Goal: Find specific page/section: Find specific page/section

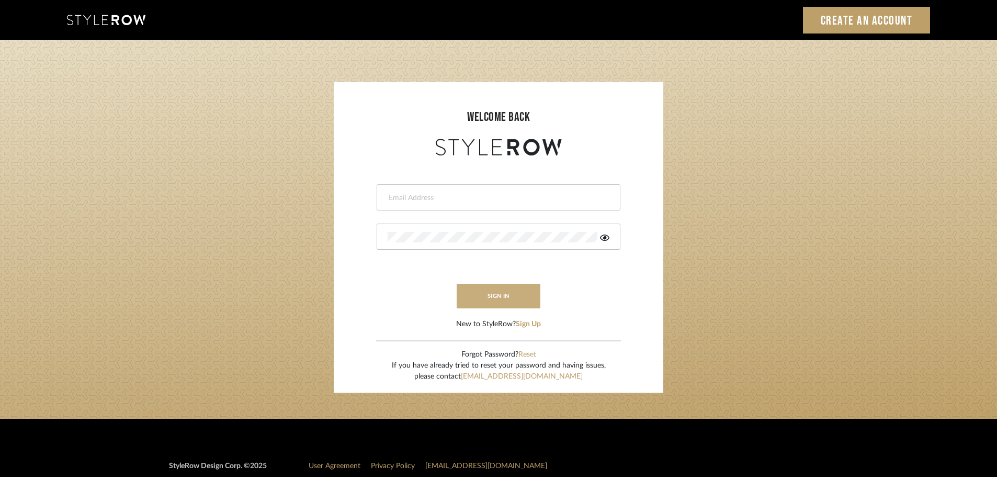
type input "studio@michaeldolatowski.com"
click at [512, 297] on button "sign in" at bounding box center [499, 296] width 84 height 25
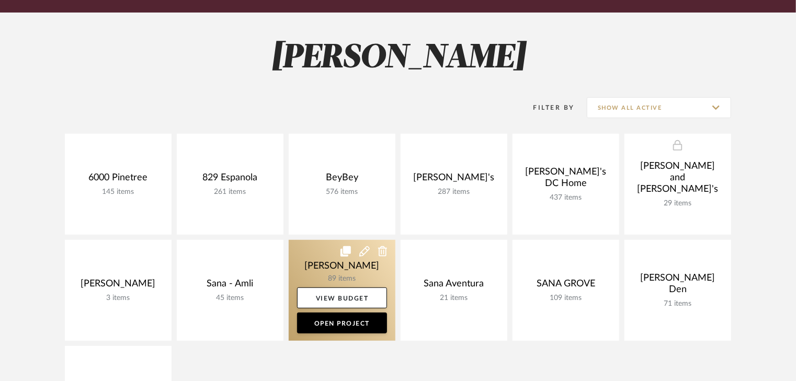
scroll to position [209, 0]
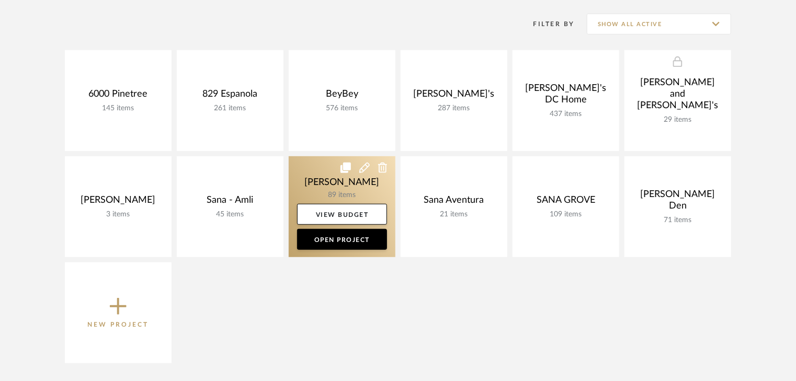
click at [331, 182] on link at bounding box center [342, 206] width 107 height 101
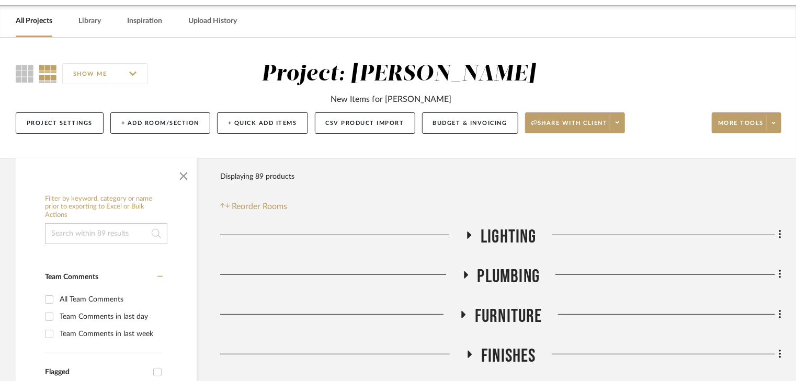
scroll to position [126, 0]
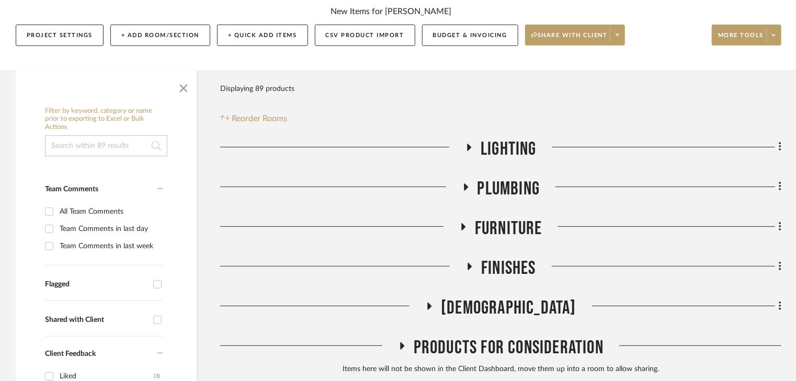
click at [468, 148] on icon at bounding box center [470, 147] width 4 height 7
